Goal: Task Accomplishment & Management: Manage account settings

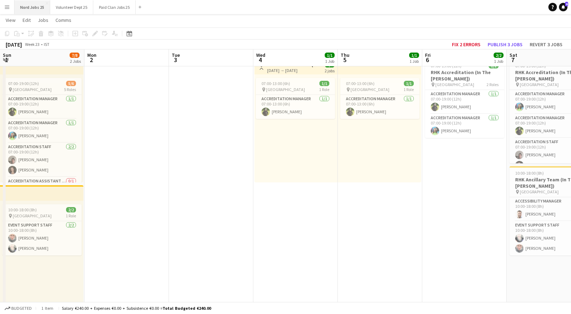
scroll to position [0, 148]
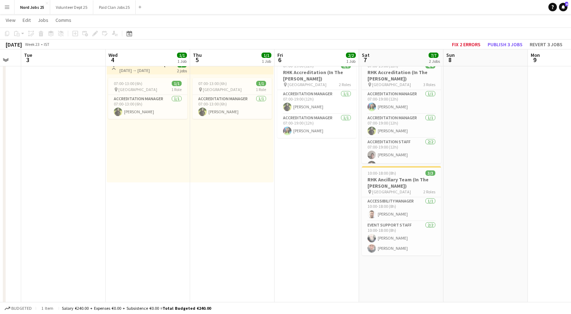
click at [9, 7] on app-icon "Menu" at bounding box center [7, 7] width 6 height 6
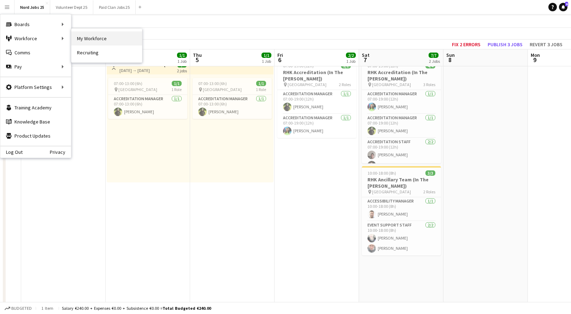
click at [114, 38] on link "My Workforce" at bounding box center [106, 38] width 71 height 14
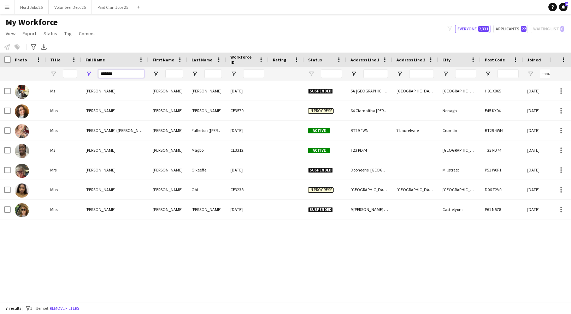
click at [108, 73] on input "*******" at bounding box center [121, 74] width 46 height 8
click at [120, 73] on input "*******" at bounding box center [121, 74] width 46 height 8
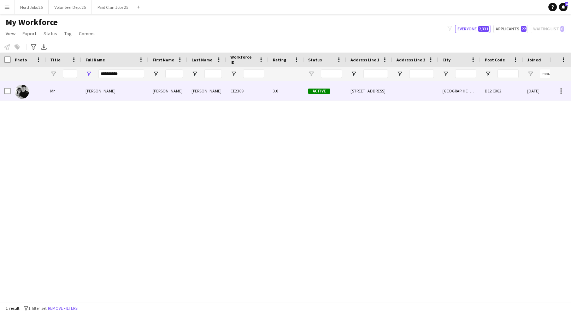
click at [131, 93] on div "[PERSON_NAME]" at bounding box center [114, 90] width 67 height 19
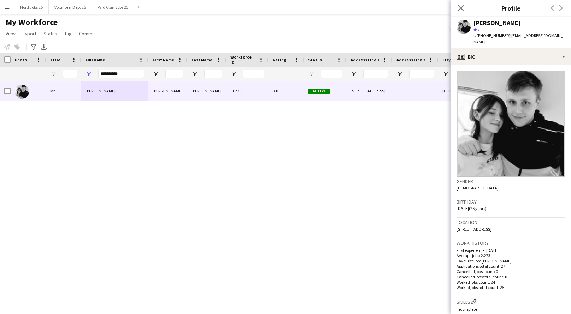
drag, startPoint x: 525, startPoint y: 42, endPoint x: 506, endPoint y: 35, distance: 20.3
click at [506, 35] on div "t. [PHONE_NUMBER] | [EMAIL_ADDRESS][DOMAIN_NAME]" at bounding box center [519, 38] width 92 height 13
copy span "[EMAIL_ADDRESS][DOMAIN_NAME]"
click at [121, 73] on input "**********" at bounding box center [121, 74] width 46 height 8
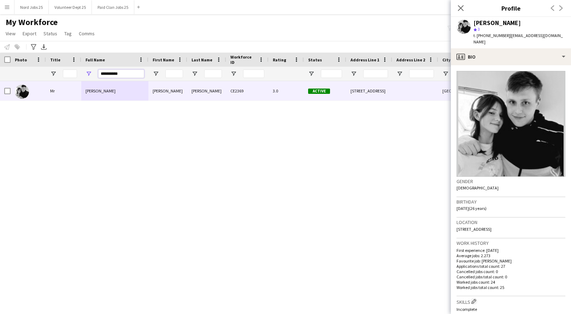
click at [121, 73] on input "**********" at bounding box center [121, 74] width 46 height 8
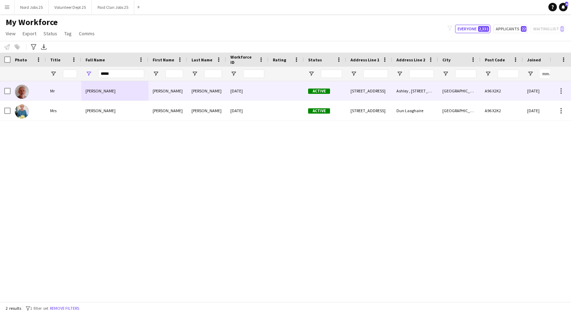
click at [260, 85] on div "[DATE]" at bounding box center [247, 90] width 42 height 19
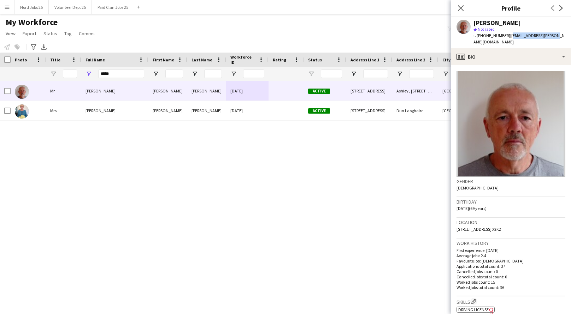
drag, startPoint x: 553, startPoint y: 35, endPoint x: 508, endPoint y: 38, distance: 45.3
click at [508, 38] on div "[PERSON_NAME] star Not rated t. [PHONE_NUMBER] | [EMAIL_ADDRESS][PERSON_NAME][D…" at bounding box center [511, 32] width 120 height 31
copy span "[EMAIL_ADDRESS][PERSON_NAME][DOMAIN_NAME]"
click at [105, 76] on input "*****" at bounding box center [121, 74] width 46 height 8
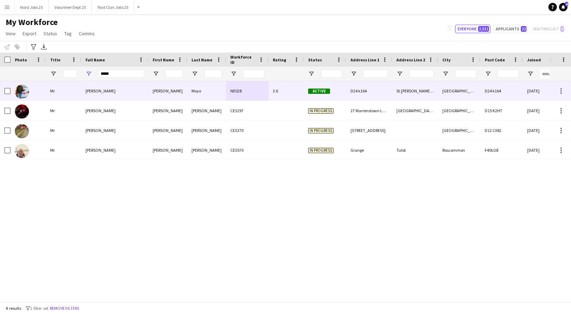
click at [284, 90] on div "3.6" at bounding box center [285, 90] width 35 height 19
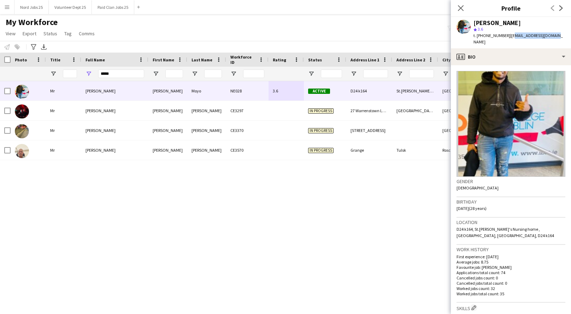
drag, startPoint x: 553, startPoint y: 36, endPoint x: 507, endPoint y: 35, distance: 45.9
click at [507, 35] on div "[PERSON_NAME] Moyo star 3.6 t. [PHONE_NUMBER] | [EMAIL_ADDRESS][DOMAIN_NAME]" at bounding box center [511, 32] width 120 height 31
copy span "[EMAIL_ADDRESS][DOMAIN_NAME]"
click at [103, 75] on input "*****" at bounding box center [121, 74] width 46 height 8
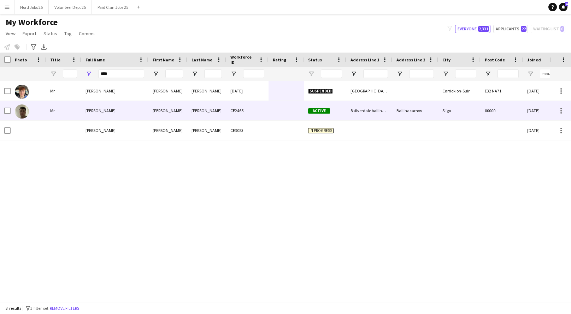
click at [138, 110] on div "[PERSON_NAME]" at bounding box center [114, 110] width 67 height 19
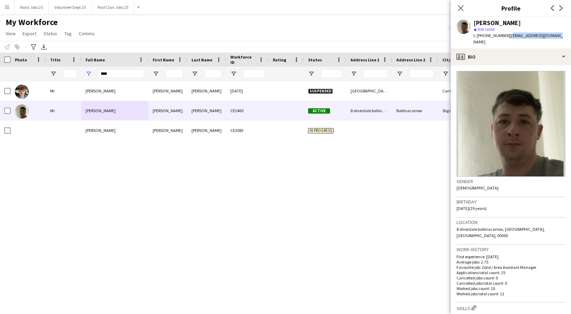
drag, startPoint x: 552, startPoint y: 35, endPoint x: 507, endPoint y: 35, distance: 44.9
click at [507, 35] on div "[PERSON_NAME] [PERSON_NAME] Not rated t. [PHONE_NUMBER] | [EMAIL_ADDRESS][DOMAI…" at bounding box center [511, 32] width 120 height 31
copy span "[EMAIL_ADDRESS][DOMAIN_NAME]"
click at [107, 74] on input "****" at bounding box center [121, 74] width 46 height 8
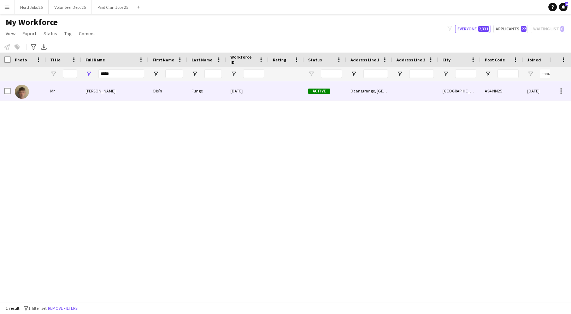
click at [114, 95] on div "[PERSON_NAME]" at bounding box center [114, 90] width 67 height 19
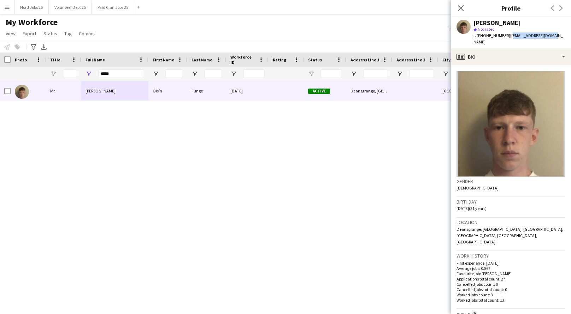
drag, startPoint x: 552, startPoint y: 36, endPoint x: 510, endPoint y: 35, distance: 41.7
click at [510, 35] on div "[PERSON_NAME] star Not rated t. [PHONE_NUMBER] | [EMAIL_ADDRESS][DOMAIN_NAME]" at bounding box center [511, 32] width 120 height 31
copy span "[EMAIL_ADDRESS][DOMAIN_NAME]"
click at [103, 76] on input "*****" at bounding box center [121, 74] width 46 height 8
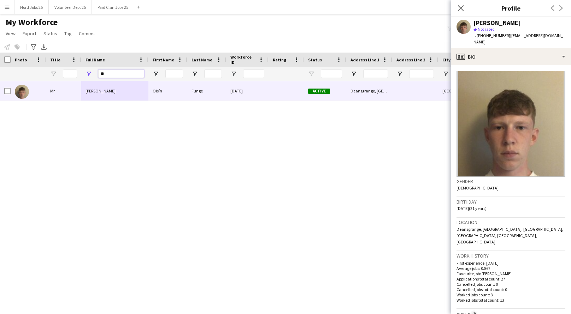
type input "*"
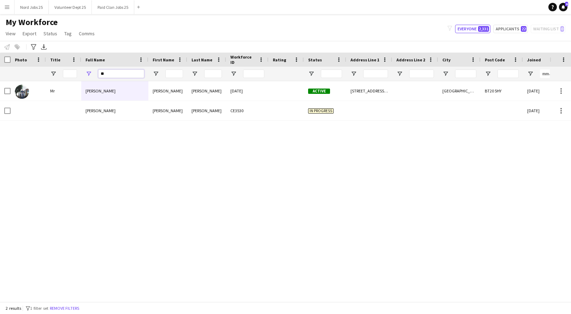
type input "*"
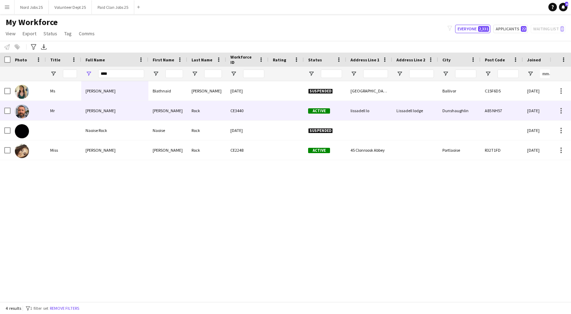
click at [204, 111] on div "Rock" at bounding box center [206, 110] width 39 height 19
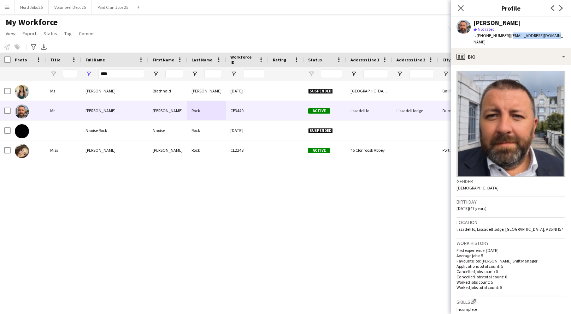
drag, startPoint x: 553, startPoint y: 36, endPoint x: 507, endPoint y: 36, distance: 45.9
click at [507, 36] on div "[PERSON_NAME] star Not rated t. [PHONE_NUMBER] | [EMAIL_ADDRESS][DOMAIN_NAME]" at bounding box center [511, 32] width 120 height 31
copy span "[EMAIL_ADDRESS][DOMAIN_NAME]"
click at [124, 75] on input "****" at bounding box center [121, 74] width 46 height 8
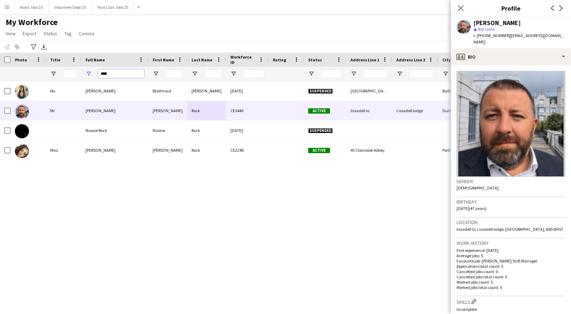
click at [124, 75] on input "****" at bounding box center [121, 74] width 46 height 8
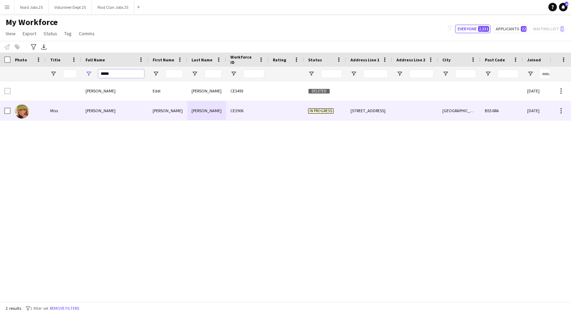
type input "*****"
click at [114, 108] on div "[PERSON_NAME]" at bounding box center [114, 110] width 67 height 19
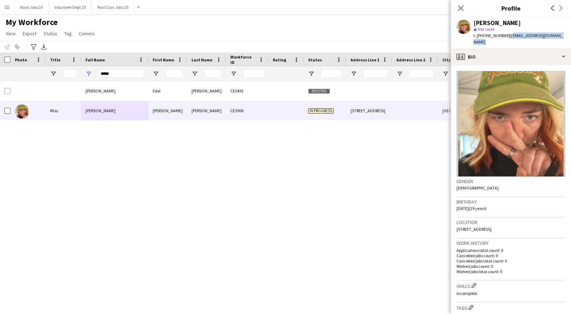
drag, startPoint x: 566, startPoint y: 37, endPoint x: 508, endPoint y: 39, distance: 57.6
click at [508, 39] on div "[PERSON_NAME] star Not rated t. [PHONE_NUMBER] | [EMAIL_ADDRESS][DOMAIN_NAME]" at bounding box center [511, 32] width 120 height 31
copy span "[EMAIL_ADDRESS][DOMAIN_NAME]"
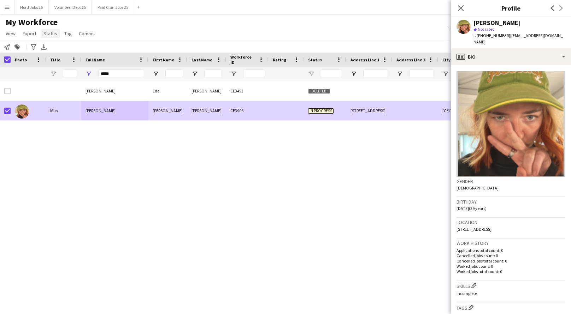
click at [51, 36] on link "Status" at bounding box center [50, 33] width 19 height 9
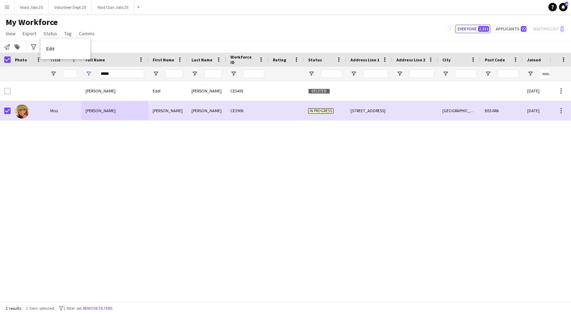
click at [26, 39] on app-page-menu "View Views Default view New view Update view Delete view Edit name Customise vi…" at bounding box center [51, 34] width 102 height 13
click at [31, 36] on span "Export" at bounding box center [30, 33] width 14 height 6
click at [49, 34] on span "Status" at bounding box center [50, 33] width 14 height 6
click at [54, 47] on span "Edit" at bounding box center [50, 49] width 8 height 6
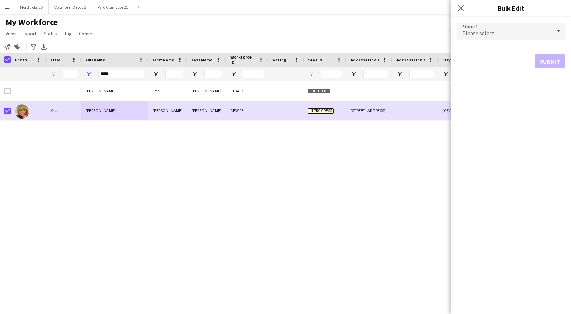
click at [490, 31] on span "Please select" at bounding box center [478, 33] width 32 height 7
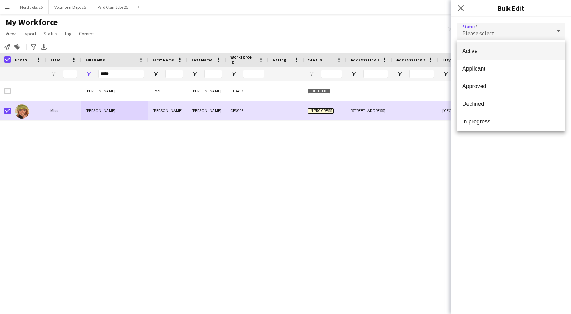
click at [483, 46] on mat-option "Active" at bounding box center [510, 51] width 109 height 18
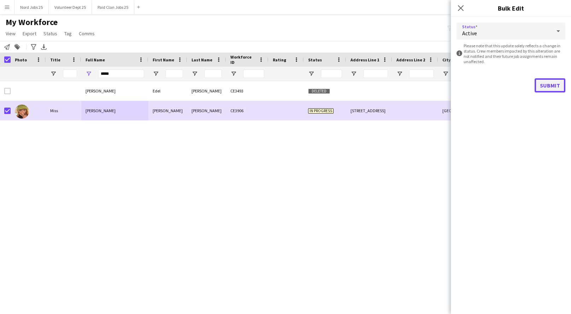
click at [554, 87] on button "Submit" at bounding box center [549, 85] width 31 height 14
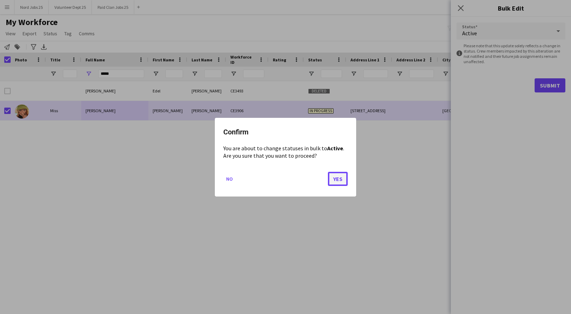
click at [341, 180] on button "Yes" at bounding box center [338, 179] width 20 height 14
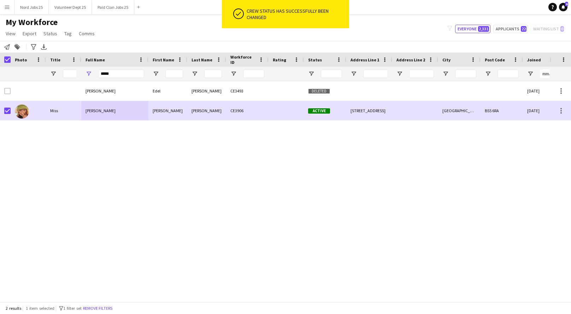
click at [328, 164] on div "[PERSON_NAME] [PERSON_NAME] CE3493 Deleted [DATE] 0 [PERSON_NAME] [PERSON_NAME]…" at bounding box center [275, 191] width 550 height 221
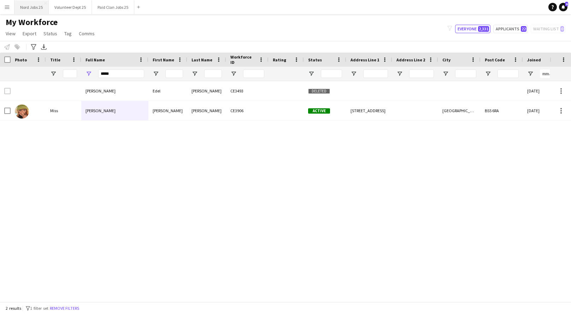
click at [29, 8] on button "Nord Jobs 25 Close" at bounding box center [31, 7] width 34 height 14
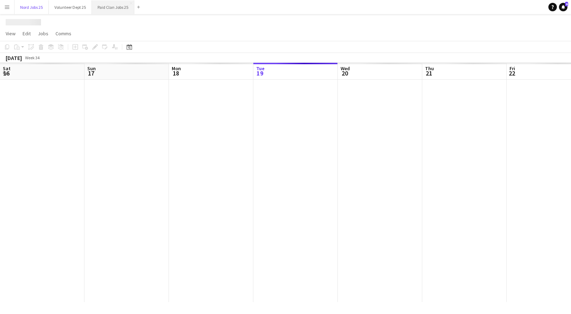
scroll to position [0, 169]
click at [108, 6] on button "Paid Clan Jobs 25 Close" at bounding box center [113, 7] width 42 height 14
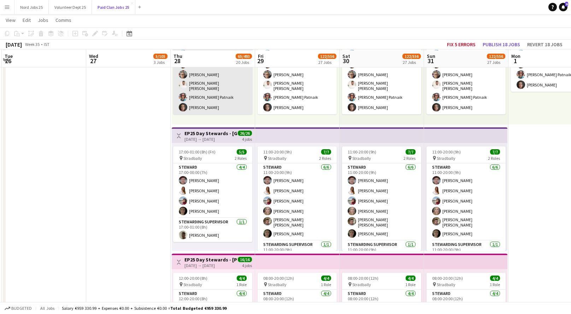
scroll to position [775, 0]
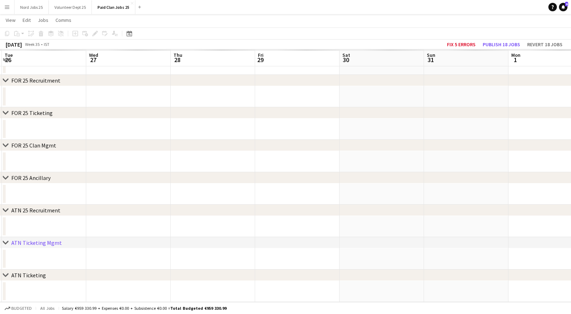
scroll to position [428, 0]
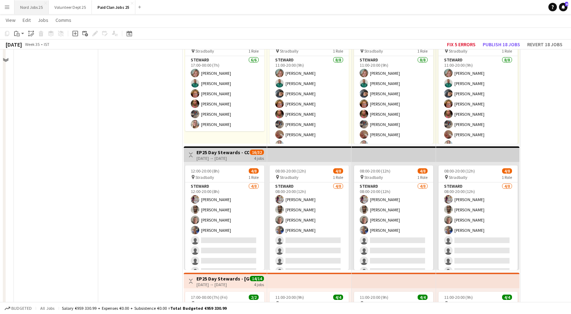
scroll to position [1448, 0]
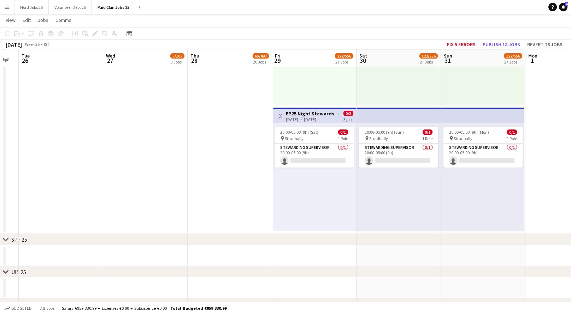
scroll to position [3337, 0]
click at [22, 11] on button "Nord Jobs 25 Close" at bounding box center [31, 7] width 34 height 14
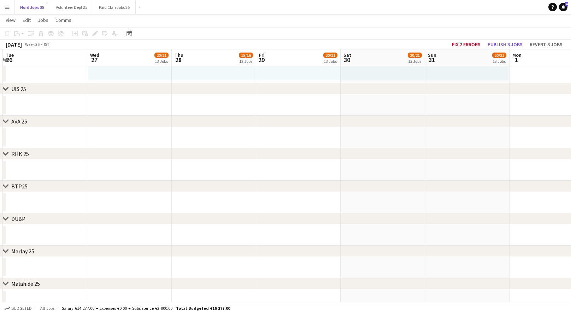
scroll to position [0, 250]
click at [4, 12] on button "Menu" at bounding box center [7, 7] width 14 height 14
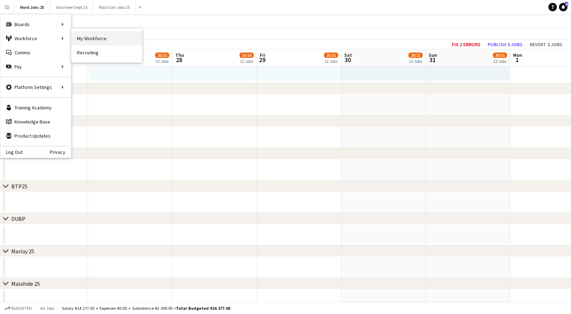
click at [84, 36] on link "My Workforce" at bounding box center [106, 38] width 71 height 14
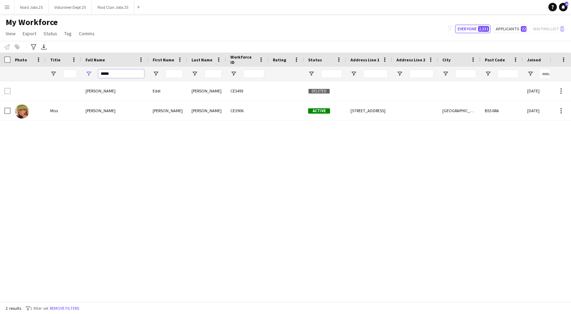
click at [114, 75] on input "*****" at bounding box center [121, 74] width 46 height 8
click at [88, 73] on span "Open Filter Menu" at bounding box center [88, 74] width 6 height 6
click at [113, 74] on input "*****" at bounding box center [121, 74] width 46 height 8
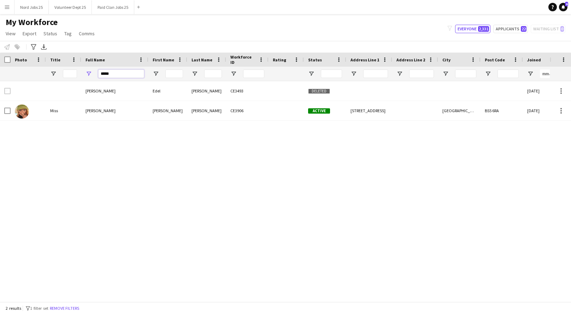
click at [113, 74] on input "*****" at bounding box center [121, 74] width 46 height 8
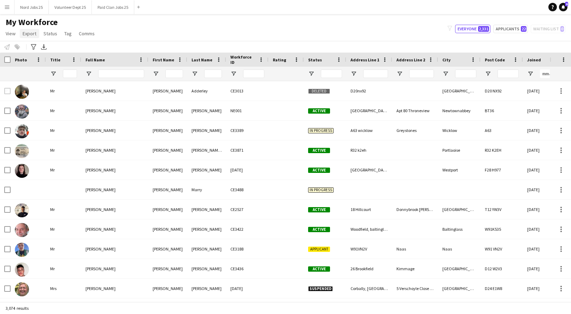
click at [31, 35] on span "Export" at bounding box center [30, 33] width 14 height 6
click at [50, 67] on span "Export as XLSX" at bounding box center [41, 69] width 31 height 6
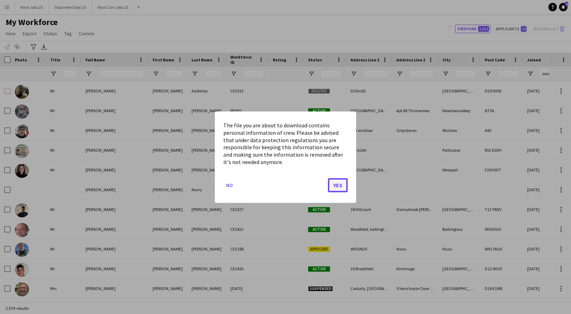
click at [340, 184] on button "Yes" at bounding box center [338, 185] width 20 height 14
